Goal: Find specific page/section: Find specific page/section

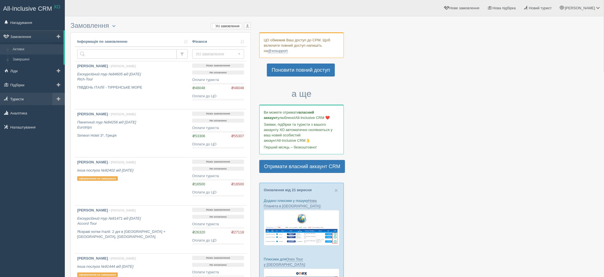
click at [14, 103] on link "Туристи" at bounding box center [32, 99] width 65 height 12
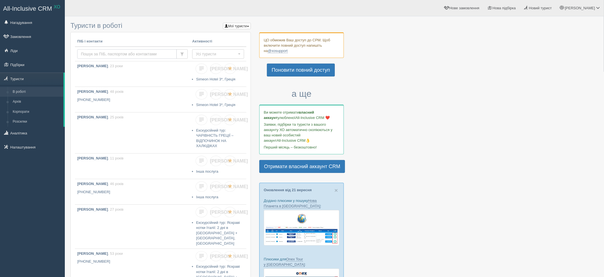
click at [130, 55] on input "text" at bounding box center [126, 54] width 99 height 10
type input "[PERSON_NAME]"
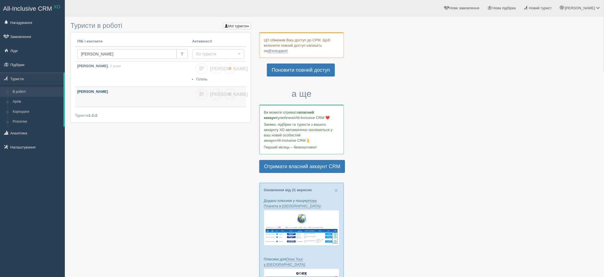
click at [89, 91] on b "Добрянський Ілля" at bounding box center [92, 92] width 31 height 4
